Goal: Navigation & Orientation: Go to known website

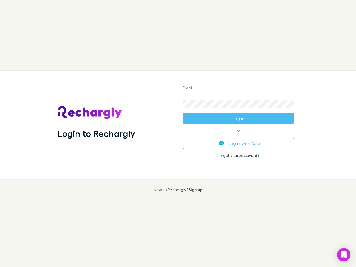
click at [178, 134] on div "Login to Rechargly" at bounding box center [115, 125] width 125 height 108
click at [238, 88] on input "Email" at bounding box center [238, 88] width 111 height 9
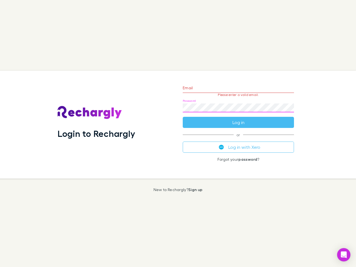
click at [238, 119] on form "Email Please enter a valid email. Password Log in" at bounding box center [238, 104] width 111 height 48
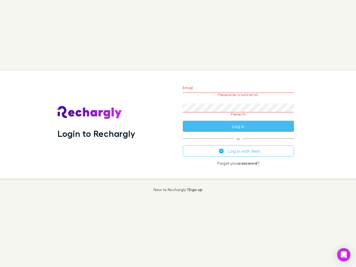
click at [238, 143] on div "Email Please enter a valid email. Password Please fill Log in or Log in with Xe…" at bounding box center [238, 125] width 120 height 108
click at [344, 255] on icon "Open Intercom Messenger" at bounding box center [344, 255] width 6 height 7
